Goal: Task Accomplishment & Management: Use online tool/utility

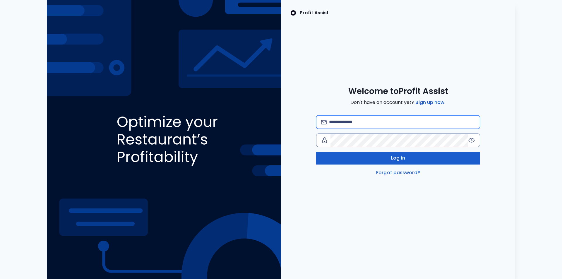
type input "**********"
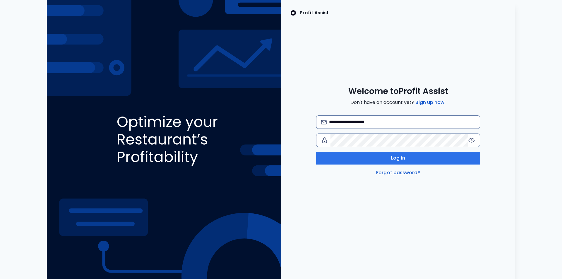
drag, startPoint x: 399, startPoint y: 156, endPoint x: 463, endPoint y: 148, distance: 64.6
click at [399, 156] on span "Log in" at bounding box center [398, 158] width 14 height 7
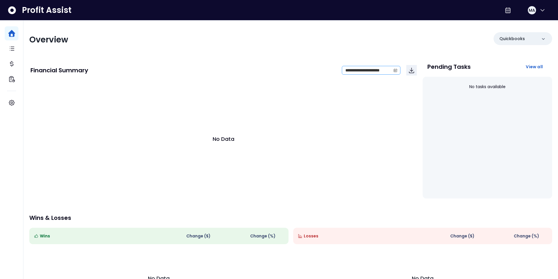
click at [394, 69] on icon "calendar" at bounding box center [395, 70] width 4 height 4
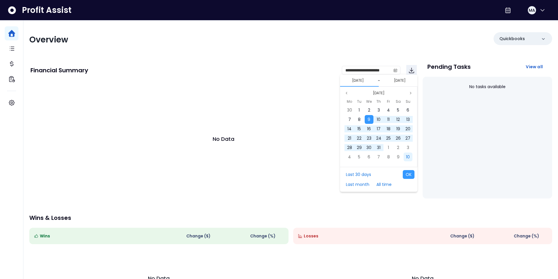
click at [408, 156] on span "10" at bounding box center [408, 157] width 4 height 6
click at [398, 157] on span "7" at bounding box center [398, 157] width 3 height 6
click at [398, 121] on span "9" at bounding box center [398, 120] width 3 height 6
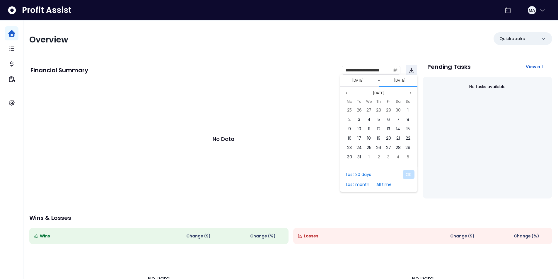
click at [351, 94] on div "[DATE]" at bounding box center [378, 93] width 71 height 7
click at [381, 31] on div "**********" at bounding box center [290, 168] width 534 height 297
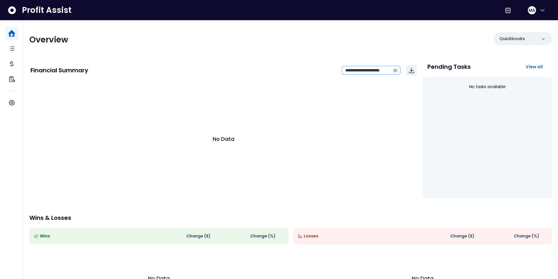
click at [397, 69] on span at bounding box center [395, 70] width 9 height 8
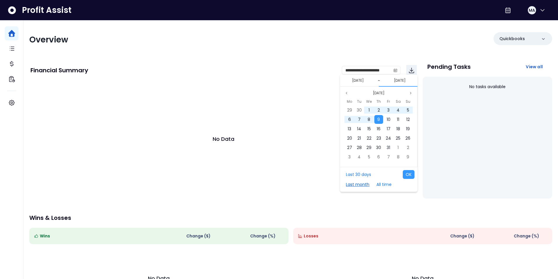
click at [358, 184] on button "Last month" at bounding box center [357, 184] width 29 height 9
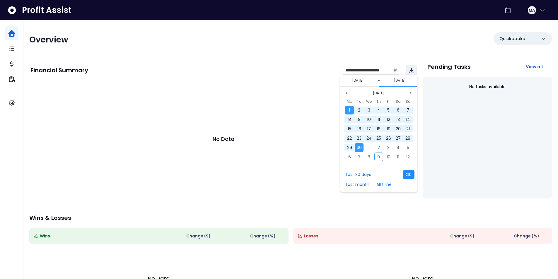
click at [405, 172] on button "OK" at bounding box center [409, 174] width 12 height 9
type input "**********"
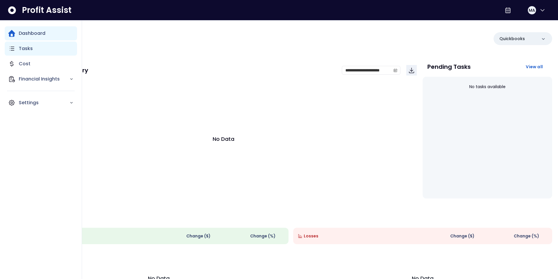
click at [17, 46] on div "Tasks" at bounding box center [41, 49] width 72 height 14
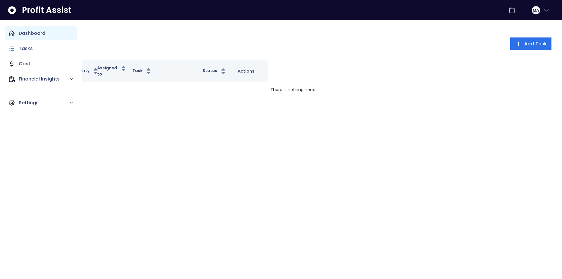
click at [9, 31] on icon "Main navigation" at bounding box center [11, 33] width 7 height 7
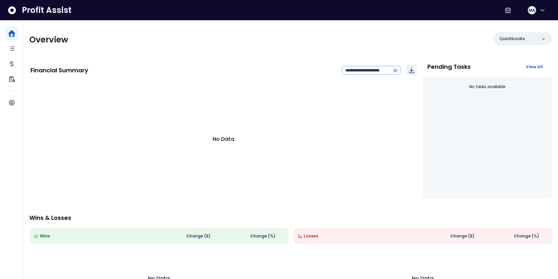
click at [395, 70] on icon "calendar" at bounding box center [395, 70] width 4 height 2
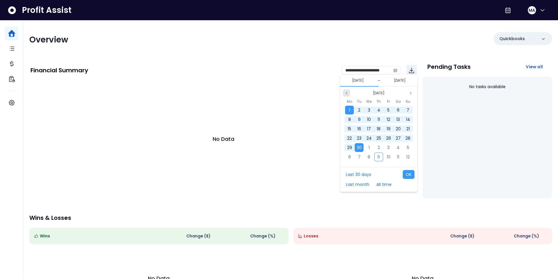
click at [346, 94] on icon "page previous" at bounding box center [347, 93] width 4 height 4
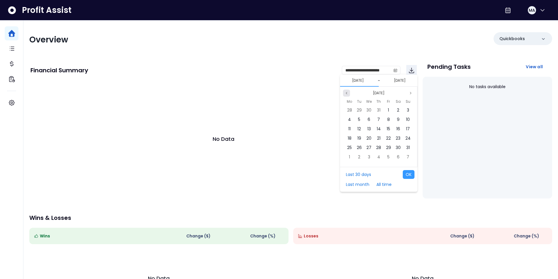
click at [346, 94] on icon "page previous" at bounding box center [347, 93] width 4 height 4
click at [381, 111] on div "1" at bounding box center [378, 110] width 9 height 9
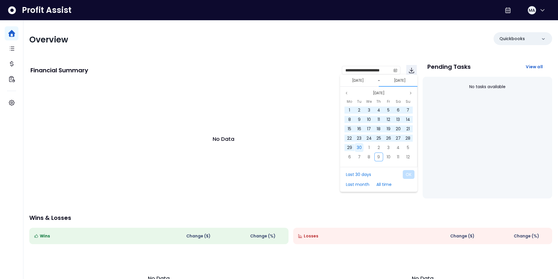
click at [357, 148] on span "30" at bounding box center [359, 148] width 5 height 6
click at [406, 172] on button "OK" at bounding box center [409, 174] width 12 height 9
type input "**********"
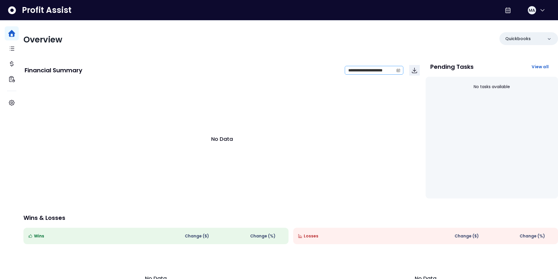
click at [398, 69] on span at bounding box center [397, 70] width 9 height 8
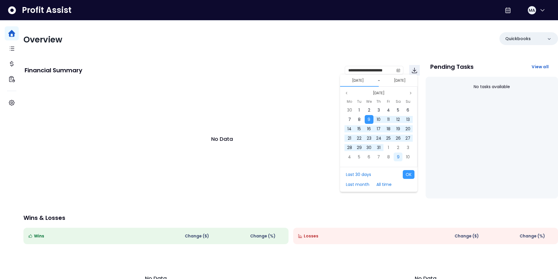
click at [400, 160] on div "9" at bounding box center [397, 157] width 9 height 9
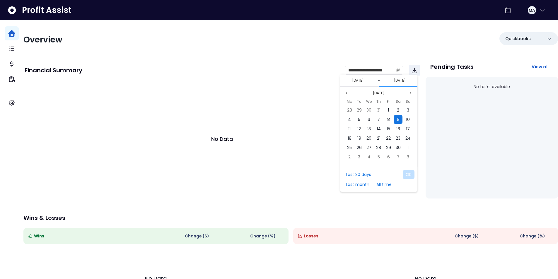
click at [399, 121] on div "9" at bounding box center [397, 119] width 9 height 9
click at [410, 92] on icon "page next" at bounding box center [411, 93] width 4 height 4
click at [382, 91] on button "[DATE]" at bounding box center [378, 93] width 16 height 7
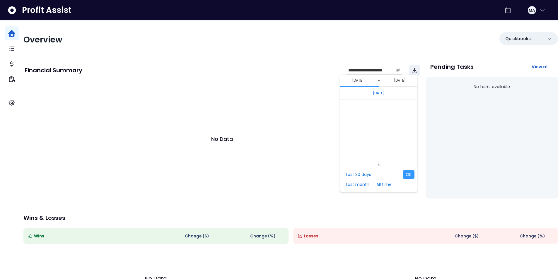
scroll to position [3921, 0]
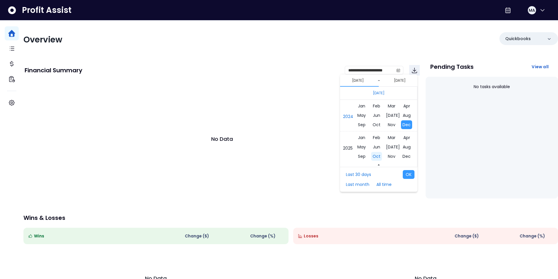
click at [377, 156] on span "Oct" at bounding box center [376, 156] width 11 height 9
drag, startPoint x: 378, startPoint y: 116, endPoint x: 377, endPoint y: 121, distance: 4.5
click at [378, 117] on div "9" at bounding box center [378, 119] width 9 height 9
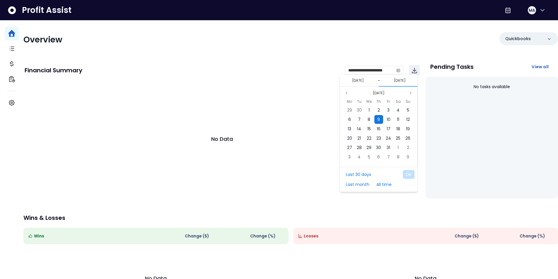
click at [377, 121] on span "9" at bounding box center [378, 120] width 3 height 6
click at [406, 175] on button "OK" at bounding box center [409, 174] width 12 height 9
type input "**********"
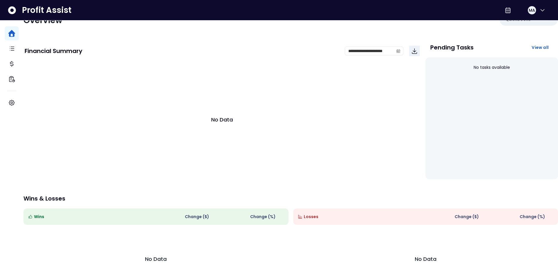
scroll to position [0, 0]
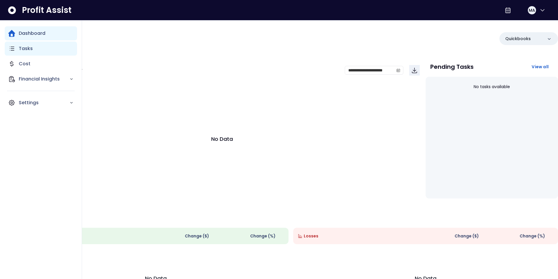
click at [13, 50] on icon "Main navigation" at bounding box center [11, 48] width 7 height 7
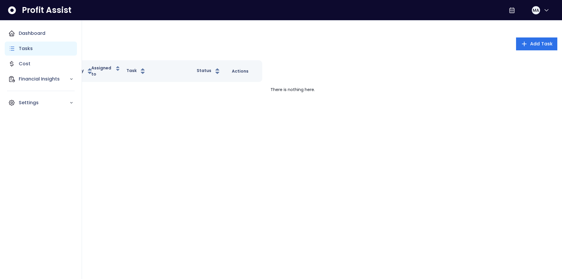
click at [30, 50] on p "Tasks" at bounding box center [26, 48] width 14 height 7
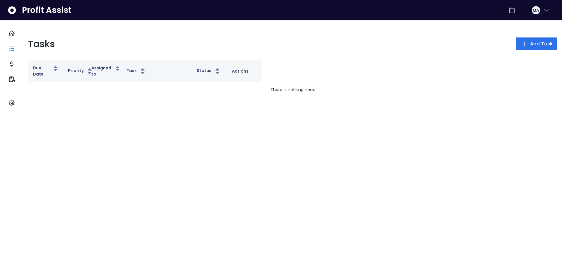
click at [338, 36] on div "Tasks Add Task Due Date Priority Assigned to Task Status Actions There is nothi…" at bounding box center [292, 67] width 539 height 70
click at [27, 62] on p "Cost" at bounding box center [25, 63] width 12 height 7
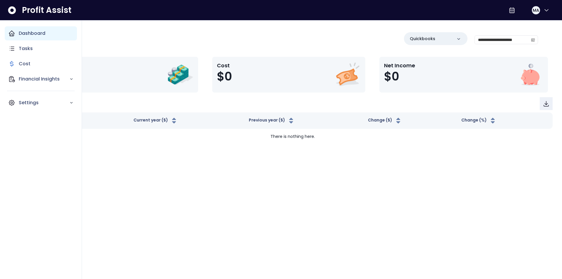
click at [17, 32] on div "Dashboard" at bounding box center [41, 33] width 72 height 14
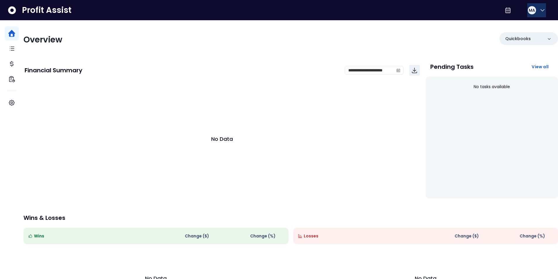
click at [540, 10] on icon "button" at bounding box center [542, 10] width 4 height 2
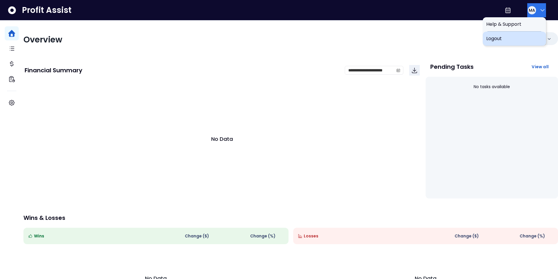
click at [494, 39] on span "Logout" at bounding box center [514, 38] width 56 height 7
